Goal: Navigation & Orientation: Go to known website

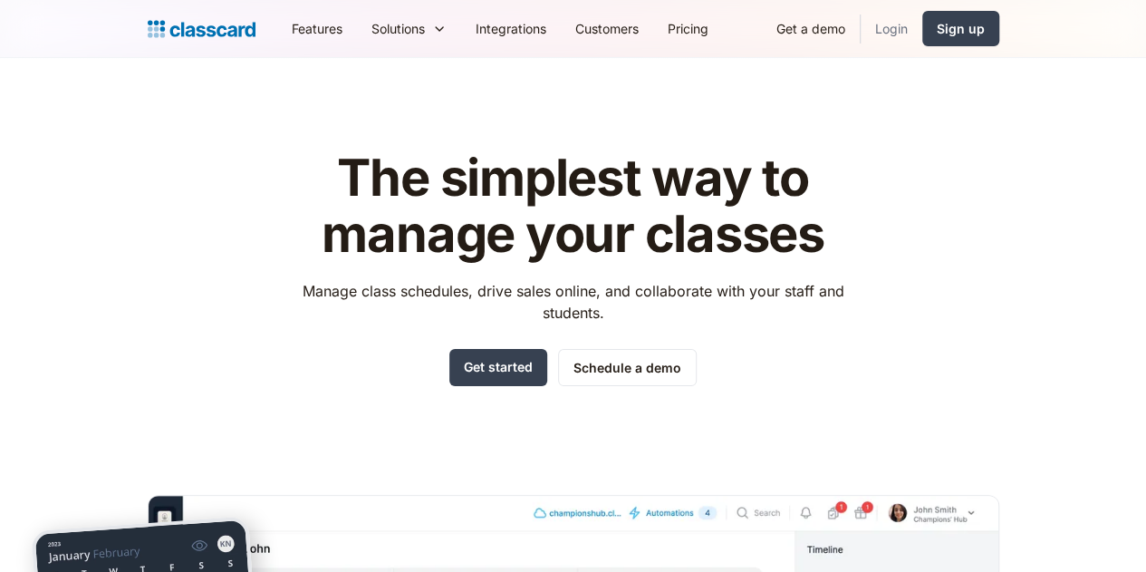
click at [922, 35] on link "Login" at bounding box center [892, 28] width 62 height 41
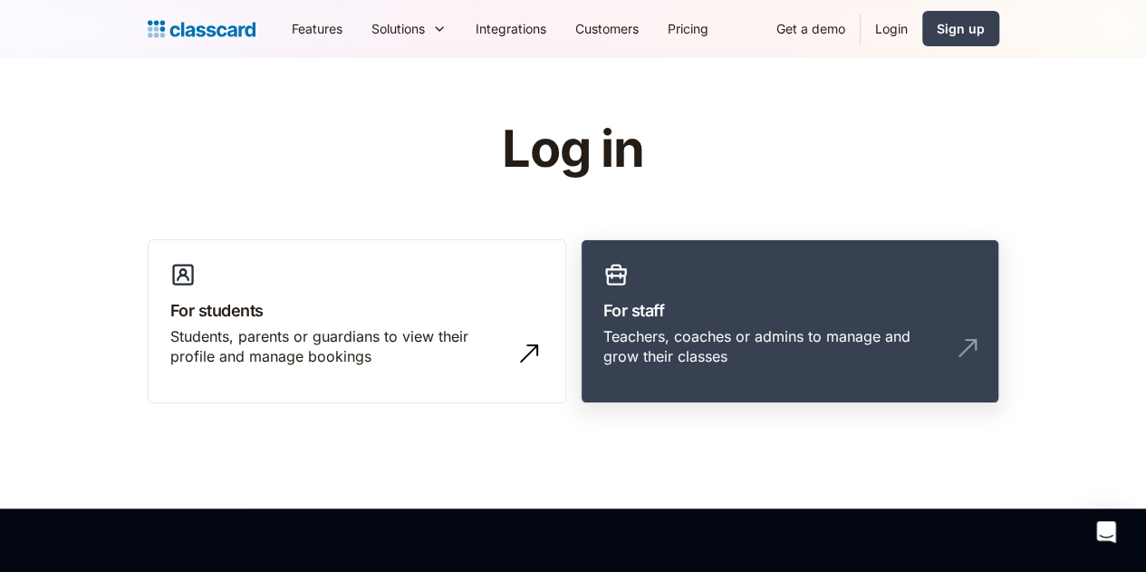
click at [826, 378] on link "For staff Teachers, coaches or admins to manage and grow their classes" at bounding box center [790, 321] width 419 height 165
